Goal: Find contact information: Find contact information

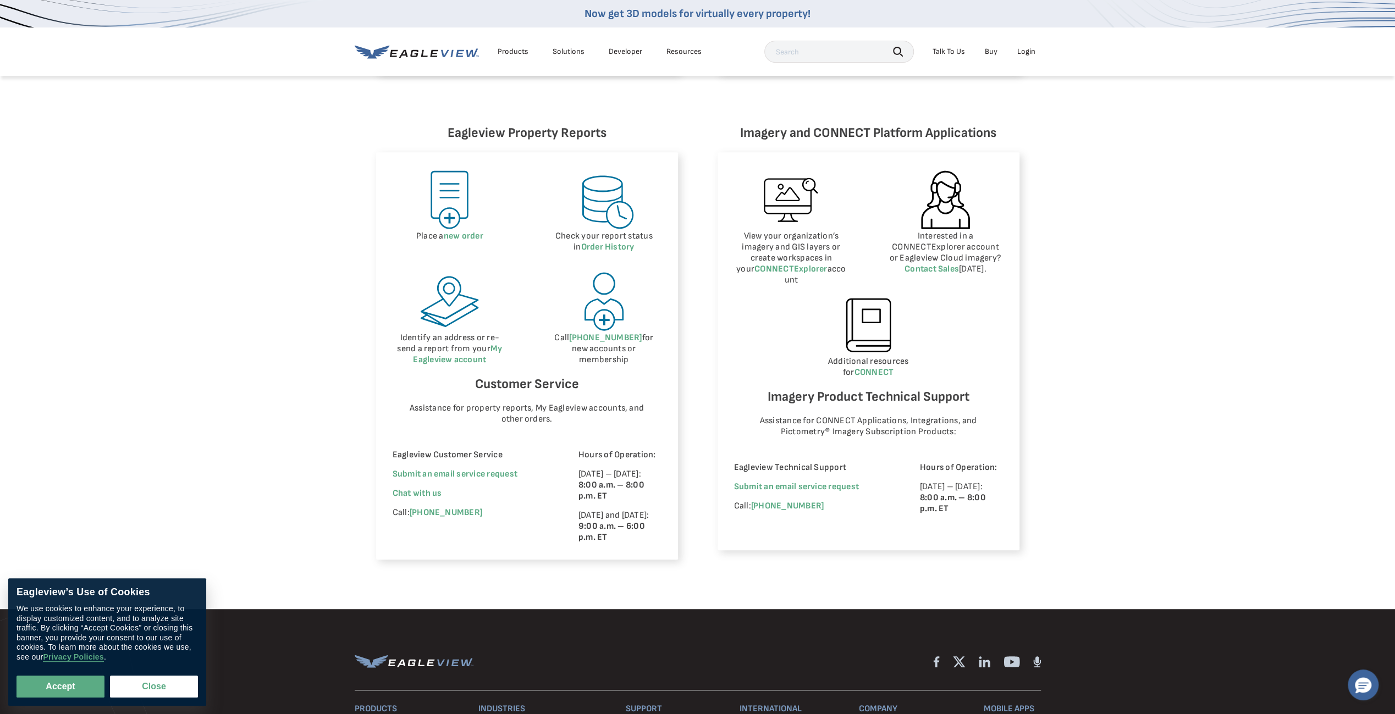
scroll to position [605, 0]
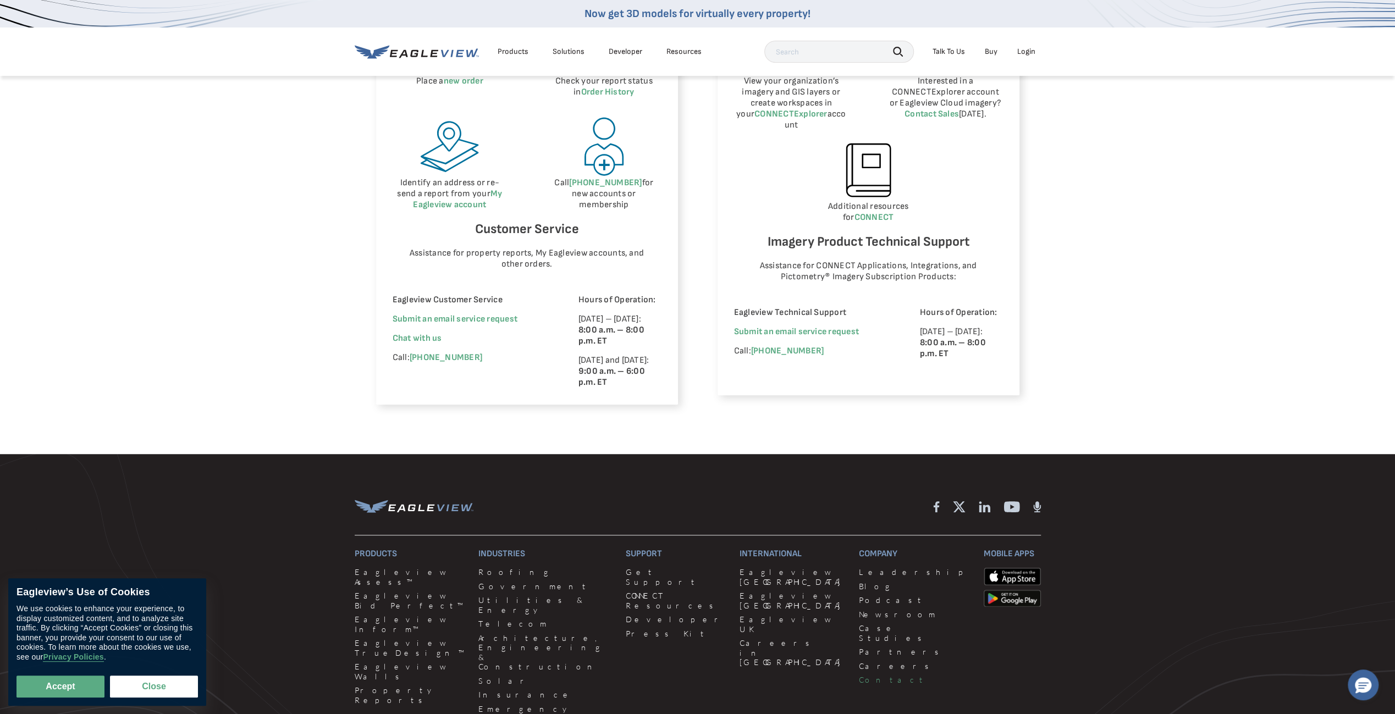
click at [859, 680] on link "Contact" at bounding box center [914, 680] width 111 height 10
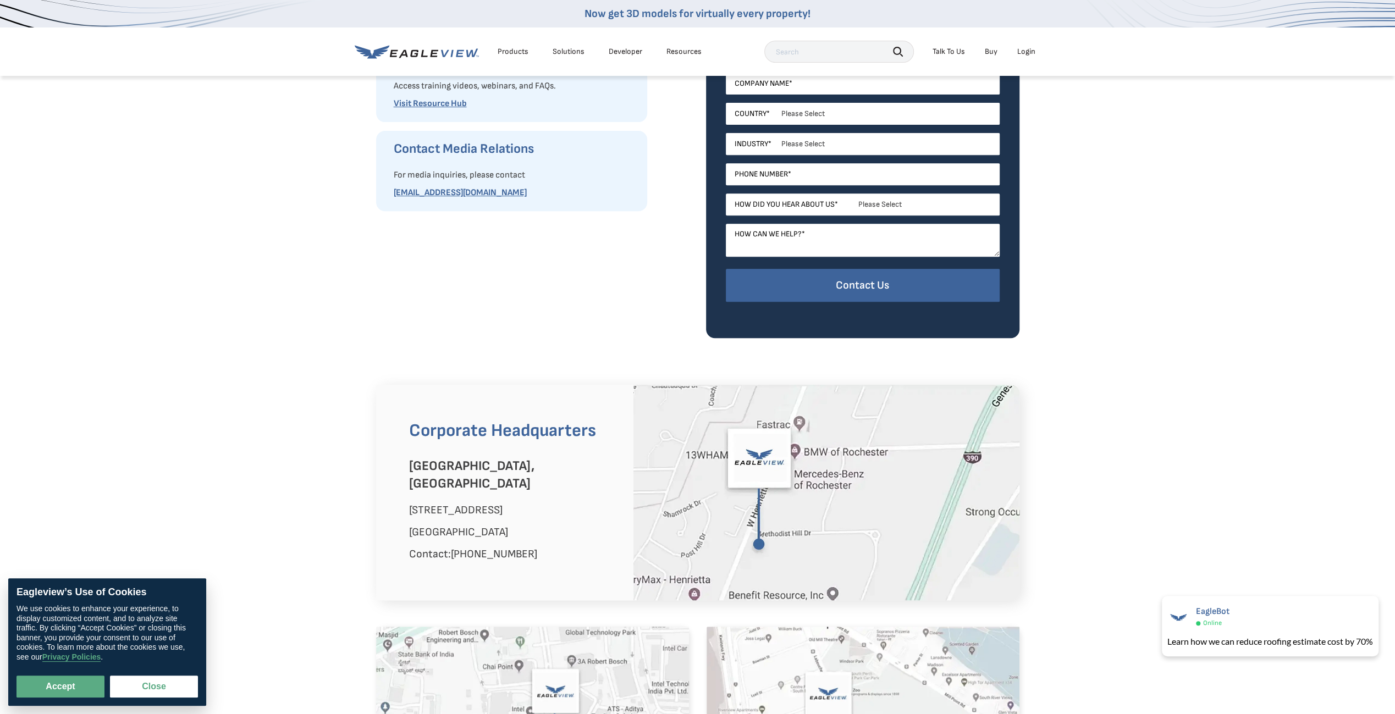
scroll to position [385, 0]
